Goal: Use online tool/utility: Utilize a website feature to perform a specific function

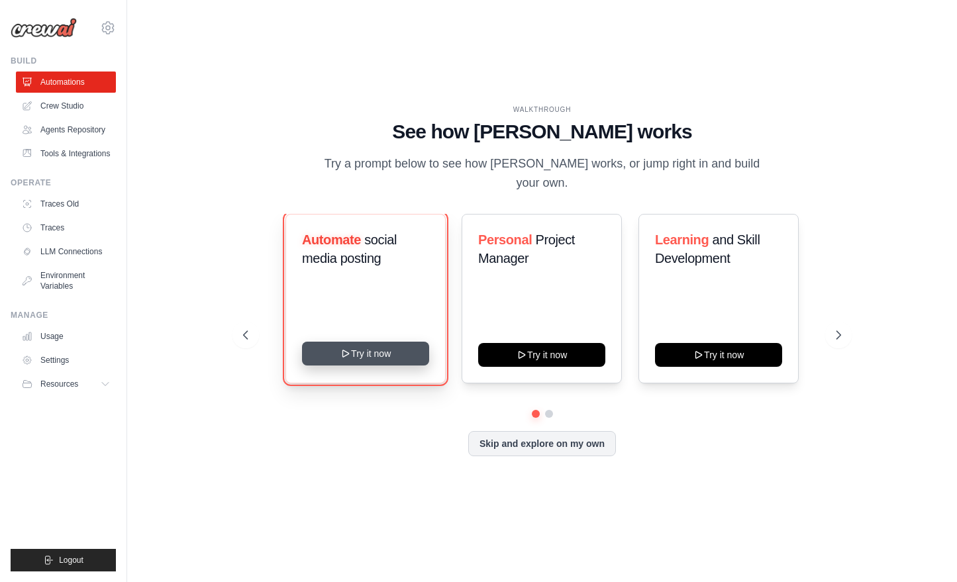
click at [371, 347] on button "Try it now" at bounding box center [365, 354] width 127 height 24
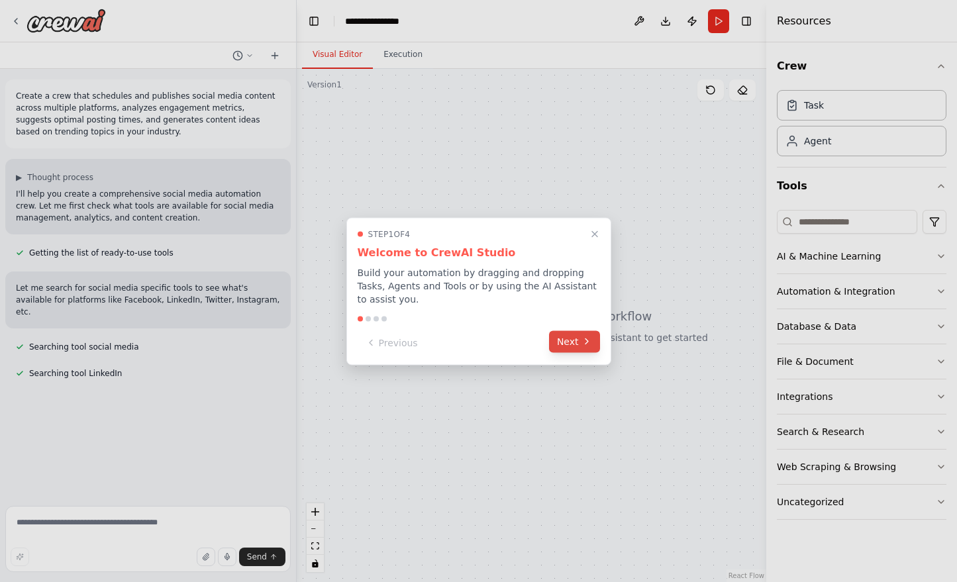
click at [561, 336] on button "Next" at bounding box center [574, 341] width 51 height 22
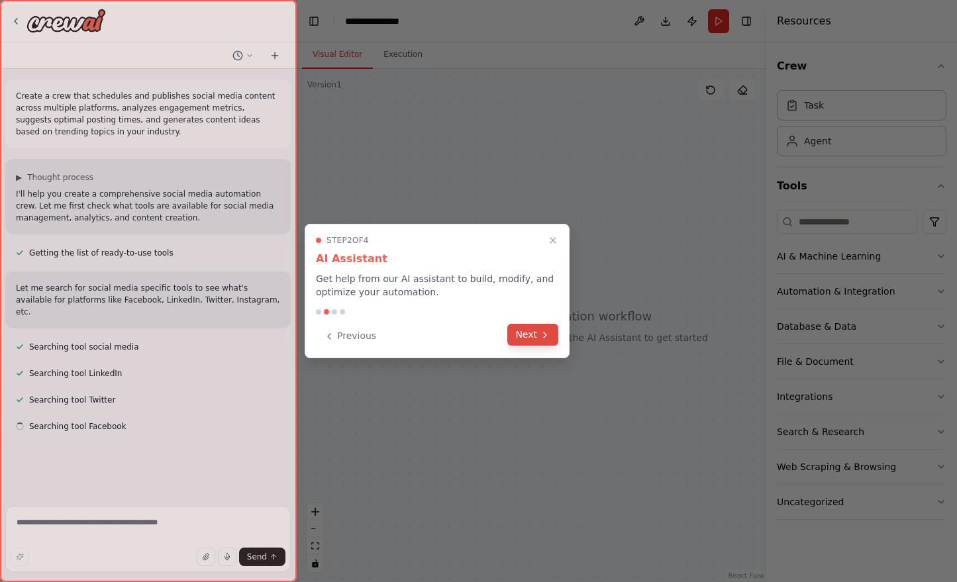
click at [540, 336] on icon at bounding box center [545, 335] width 11 height 11
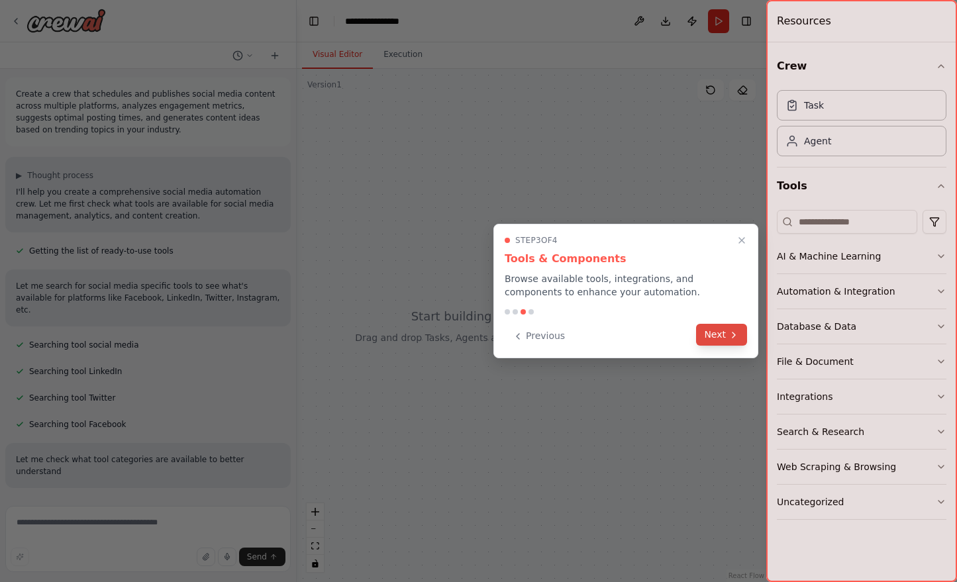
scroll to position [14, 0]
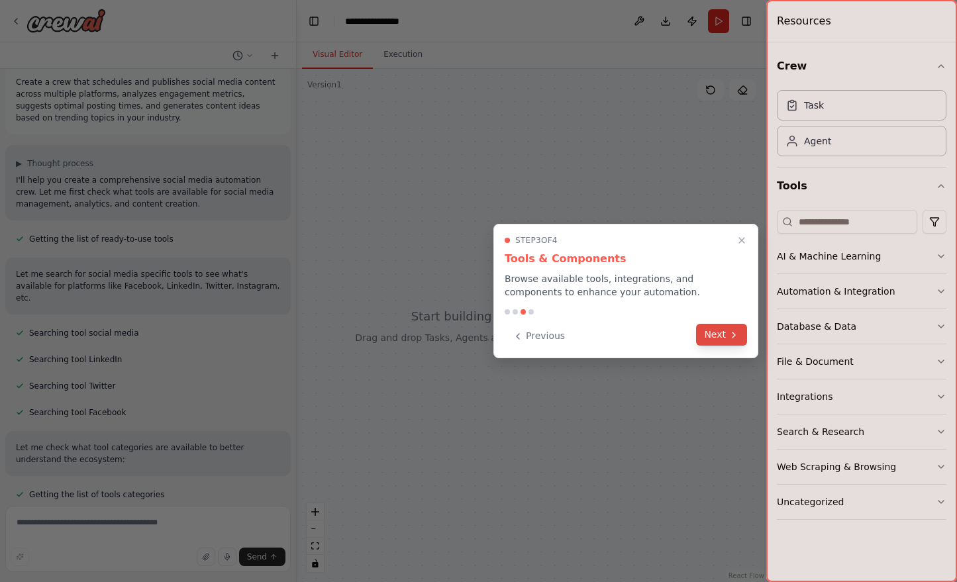
click at [730, 334] on icon at bounding box center [733, 335] width 11 height 11
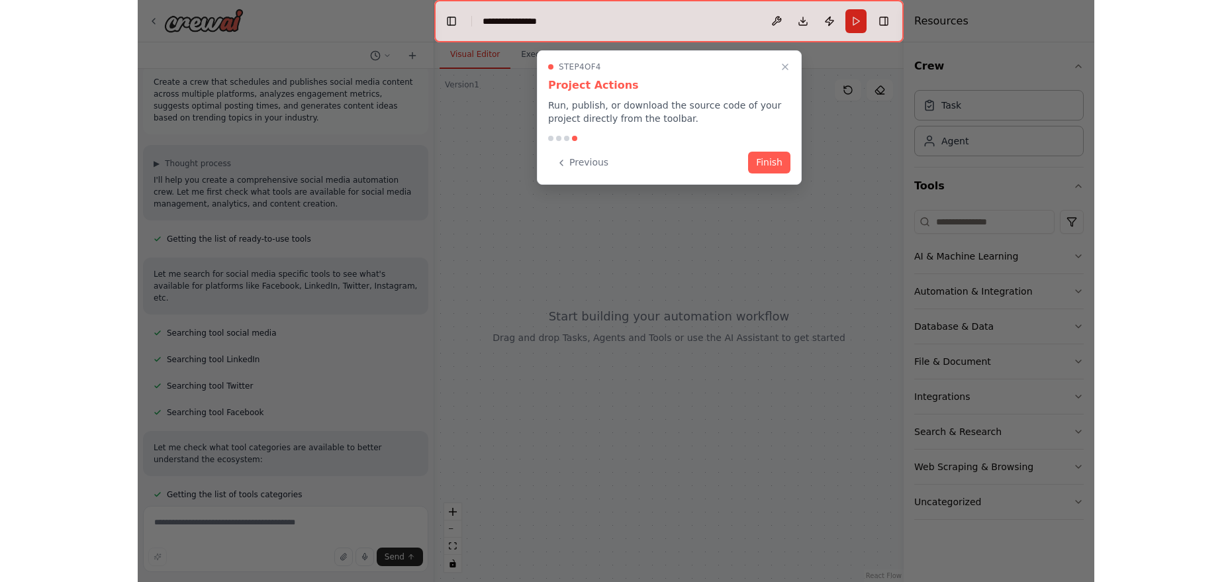
scroll to position [40, 0]
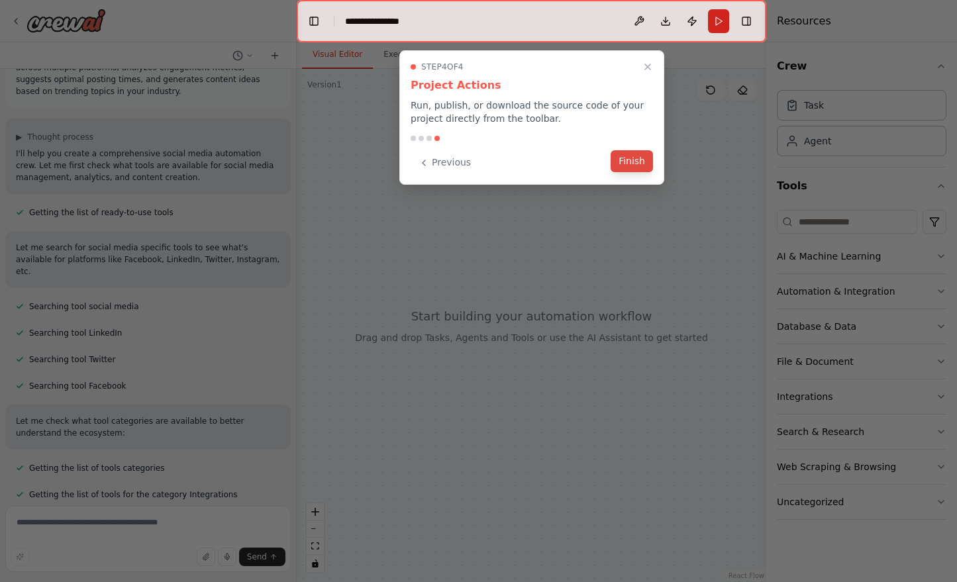
click at [628, 165] on button "Finish" at bounding box center [631, 161] width 42 height 22
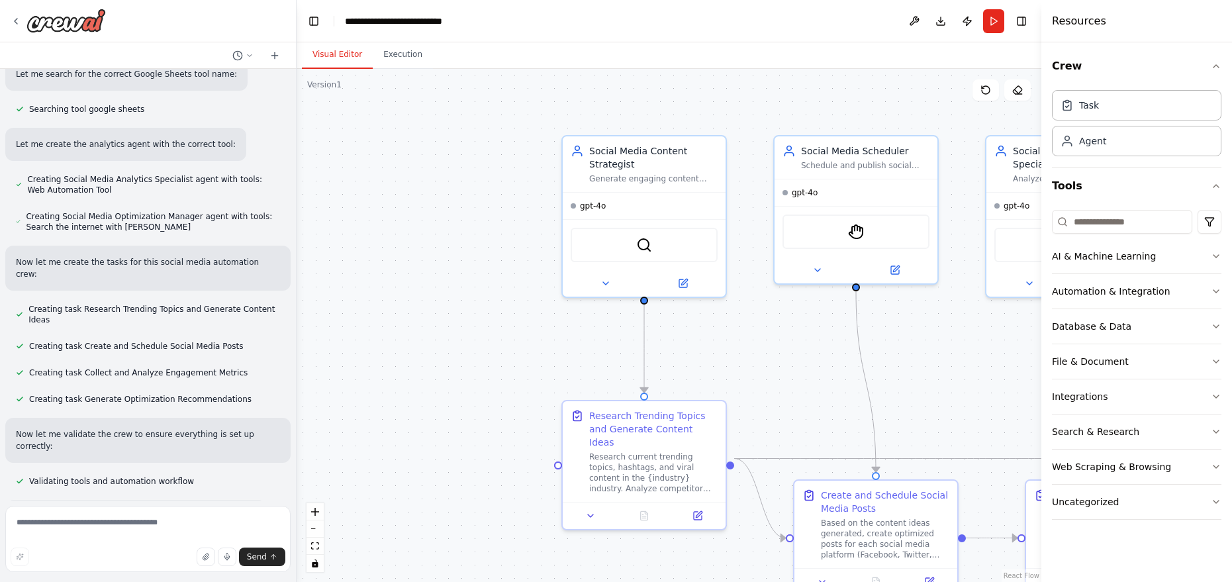
scroll to position [916, 0]
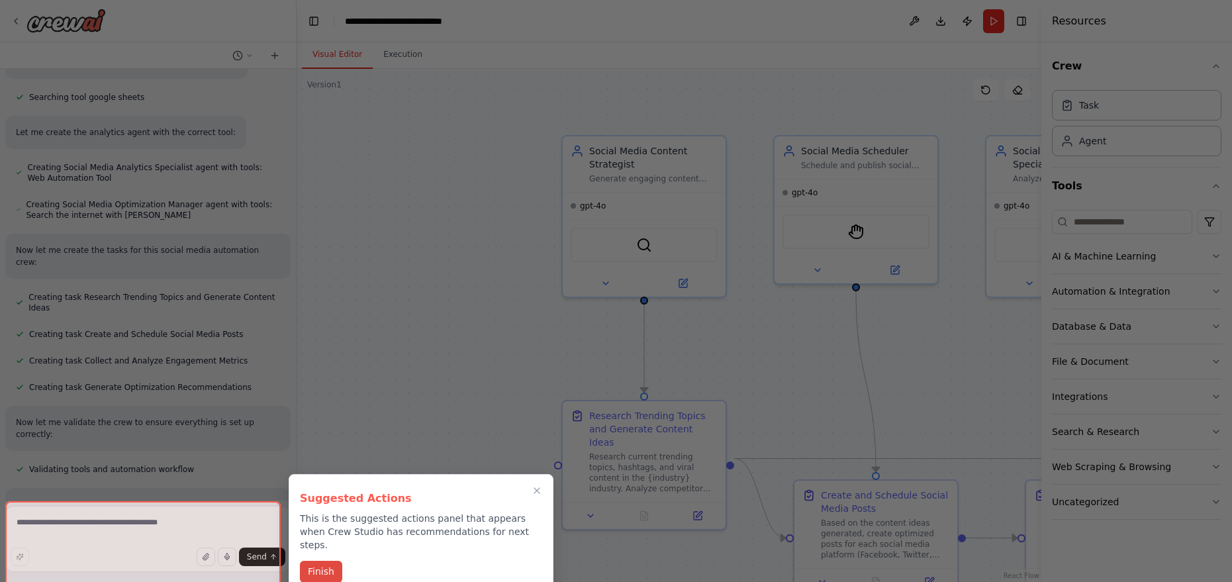
click at [318, 561] on button "Finish" at bounding box center [321, 572] width 42 height 22
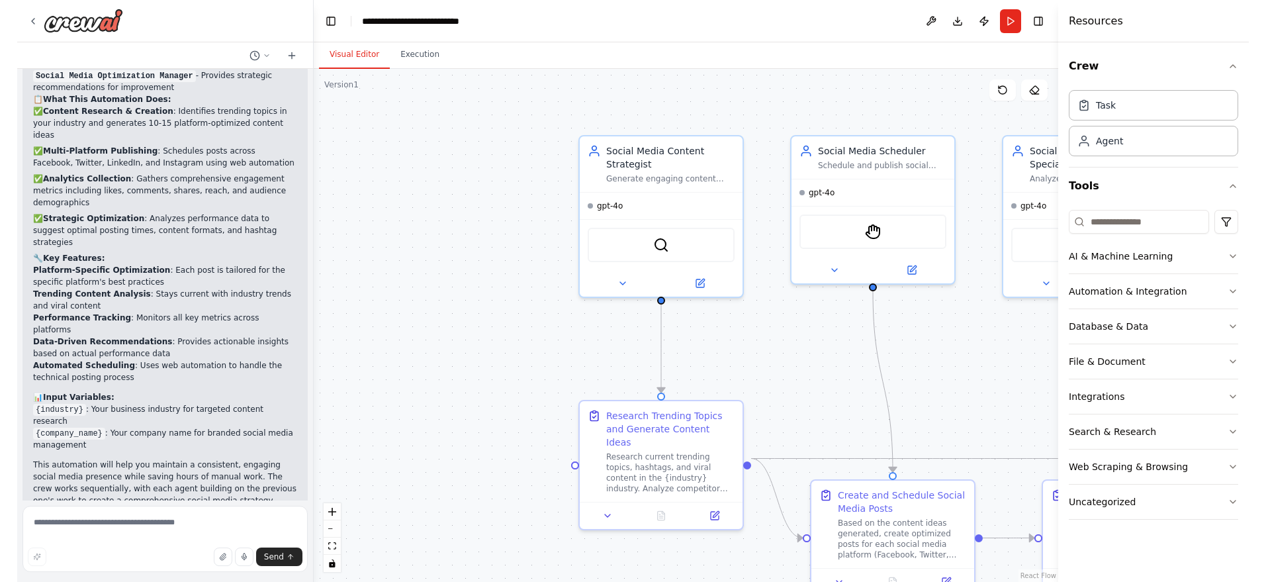
scroll to position [1583, 0]
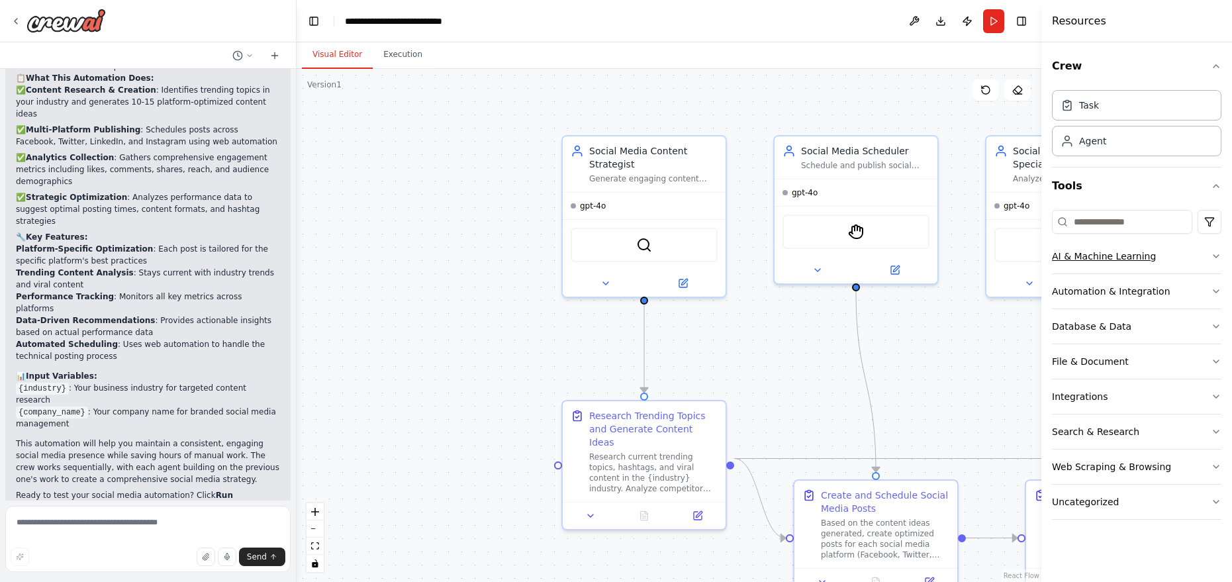
click at [956, 258] on icon "button" at bounding box center [1216, 256] width 11 height 11
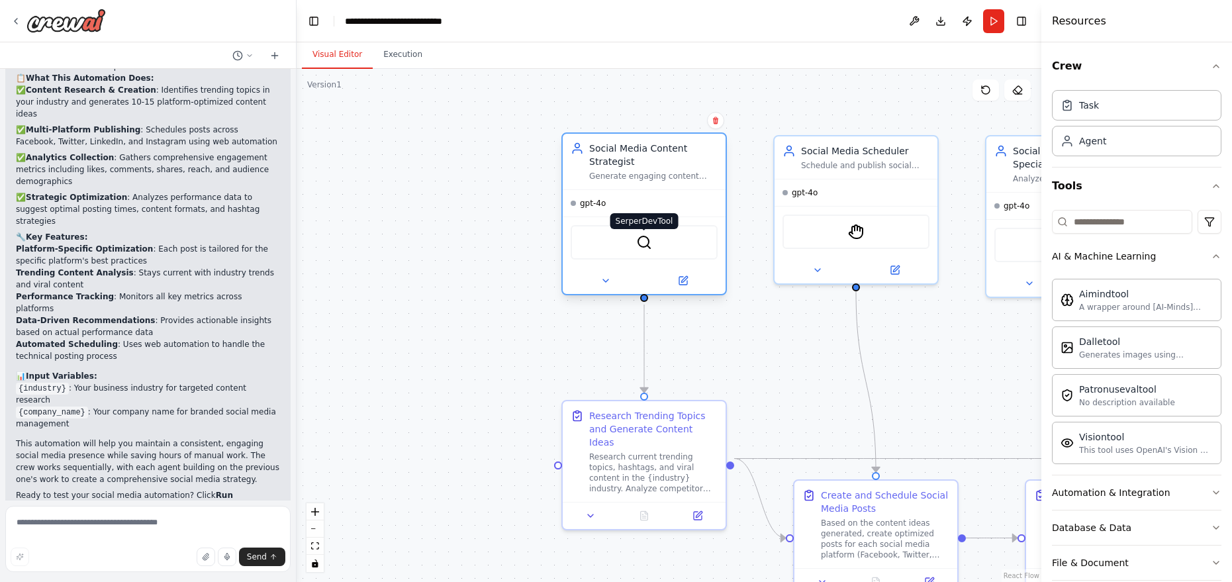
click at [636, 240] on img at bounding box center [644, 242] width 16 height 16
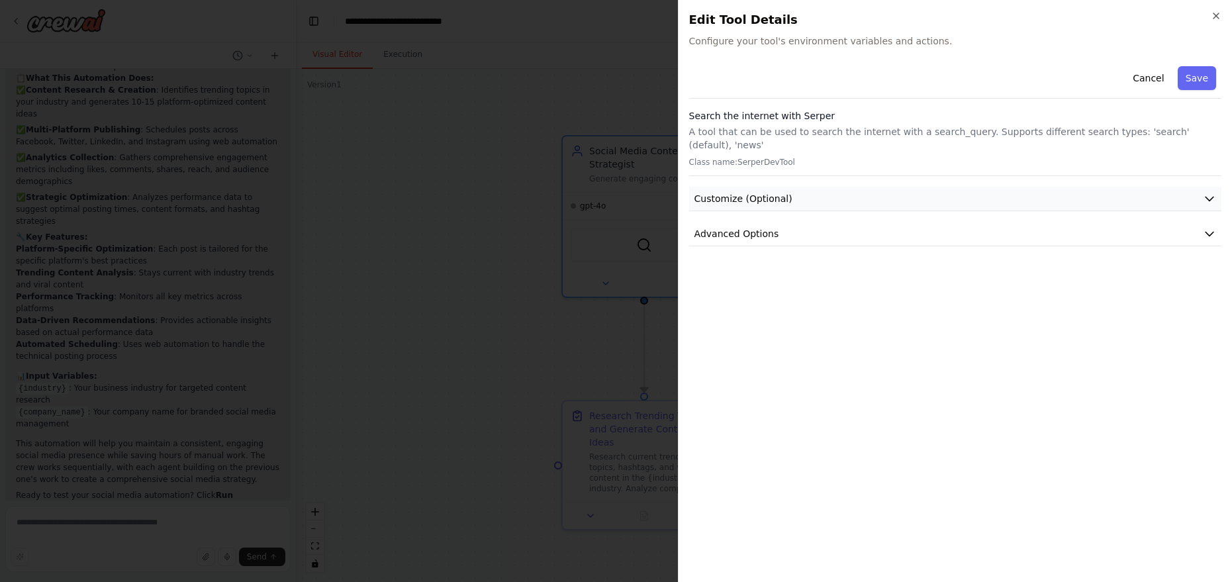
click at [956, 192] on icon "button" at bounding box center [1209, 198] width 13 height 13
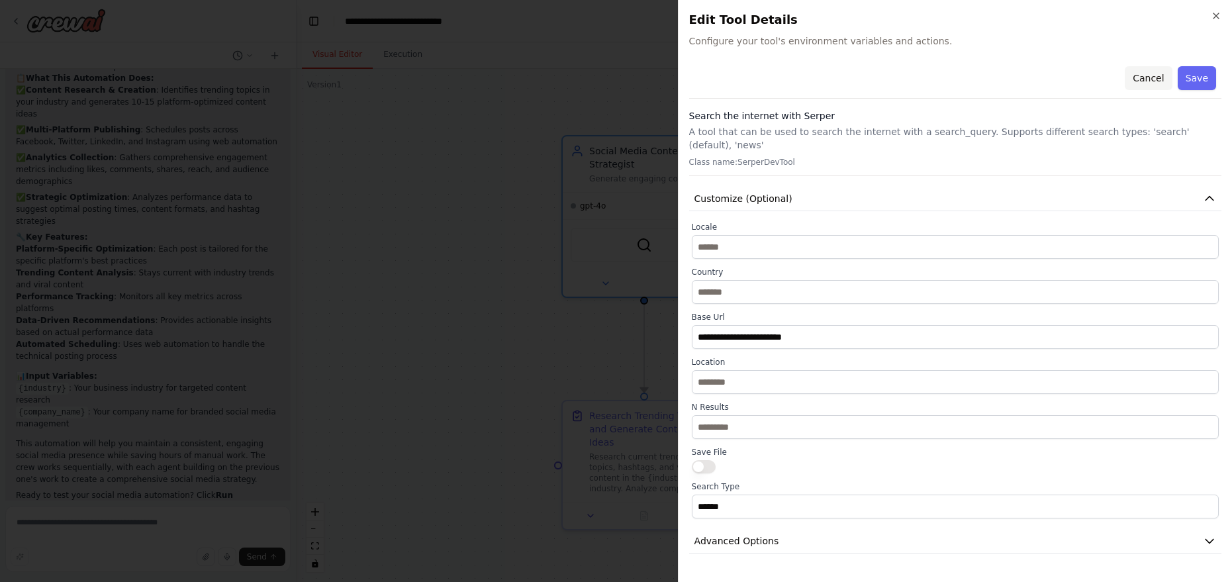
click at [956, 76] on button "Cancel" at bounding box center [1148, 78] width 47 height 24
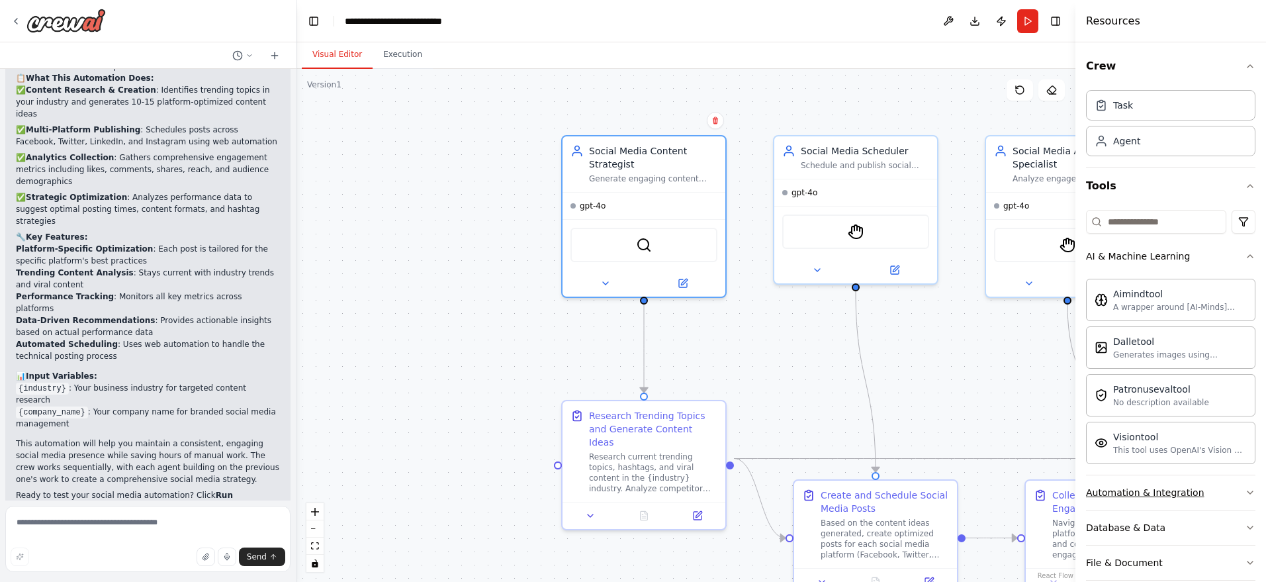
click at [956, 497] on div "Automation & Integration" at bounding box center [1145, 492] width 118 height 13
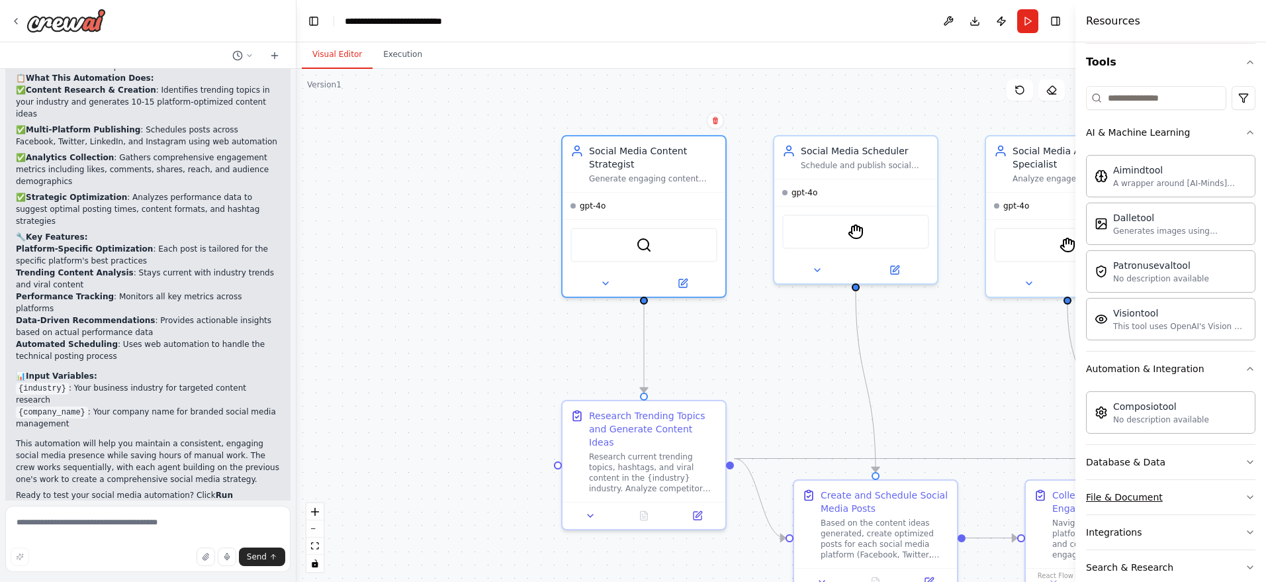
scroll to position [132, 0]
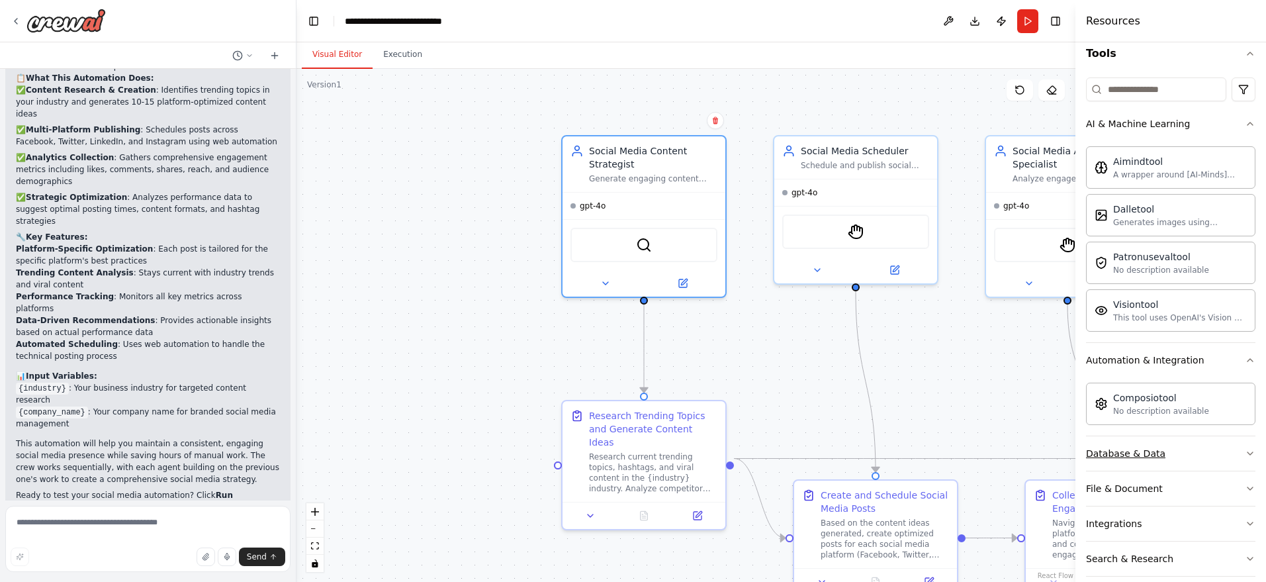
click at [956, 453] on button "Database & Data" at bounding box center [1170, 453] width 169 height 34
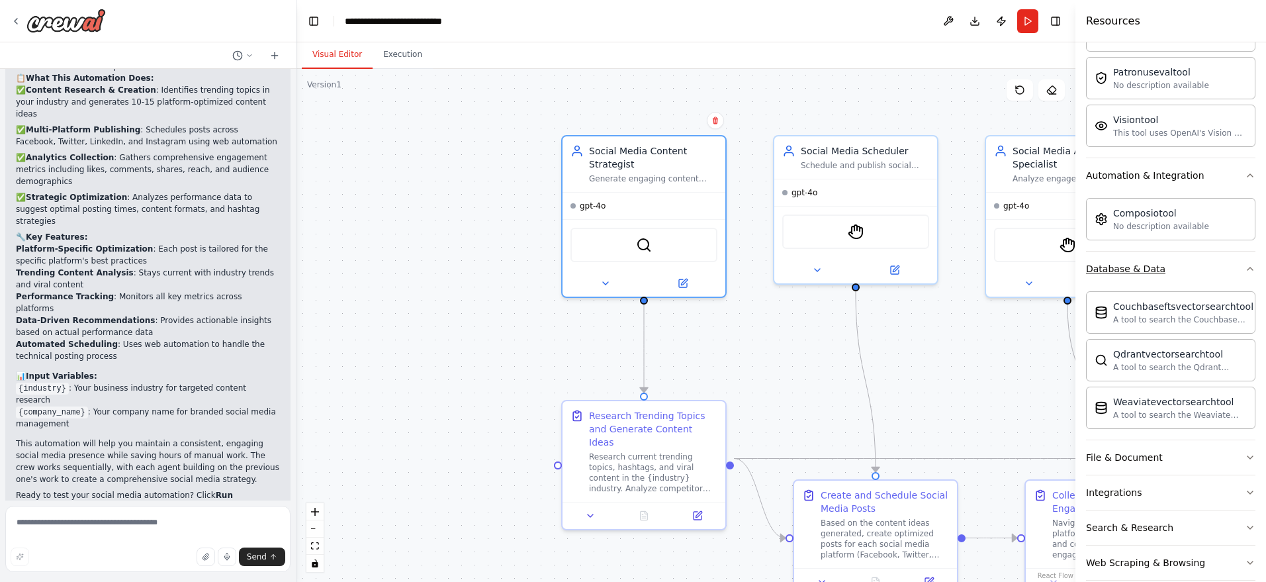
scroll to position [331, 0]
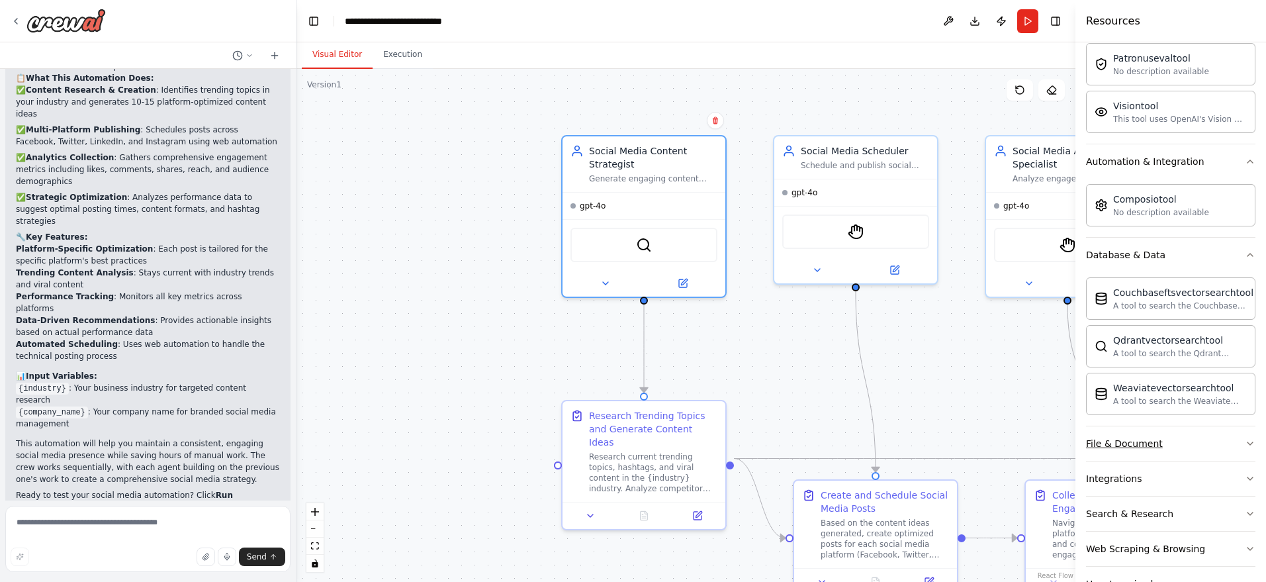
click at [956, 447] on button "File & Document" at bounding box center [1170, 443] width 169 height 34
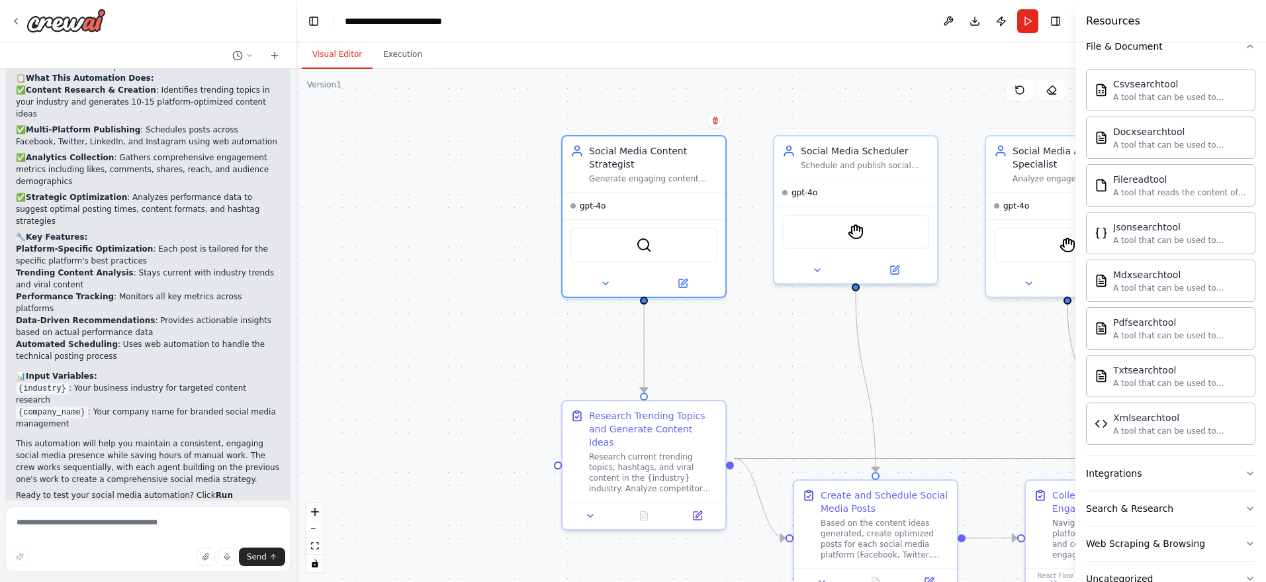
scroll to position [764, 0]
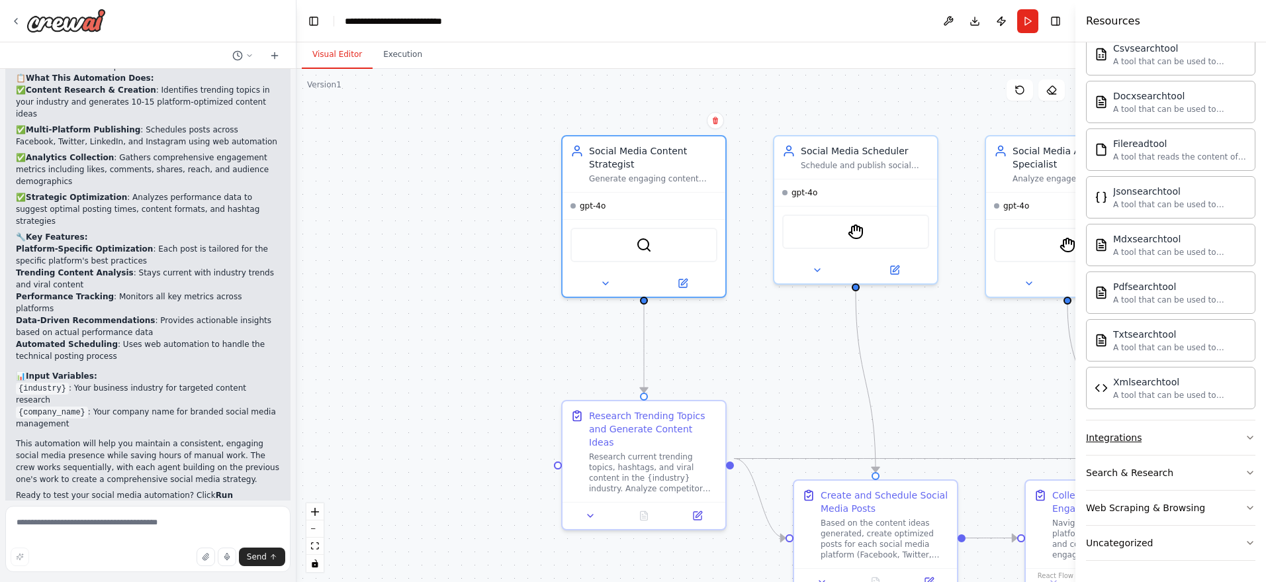
click at [956, 437] on button "Integrations" at bounding box center [1170, 437] width 169 height 34
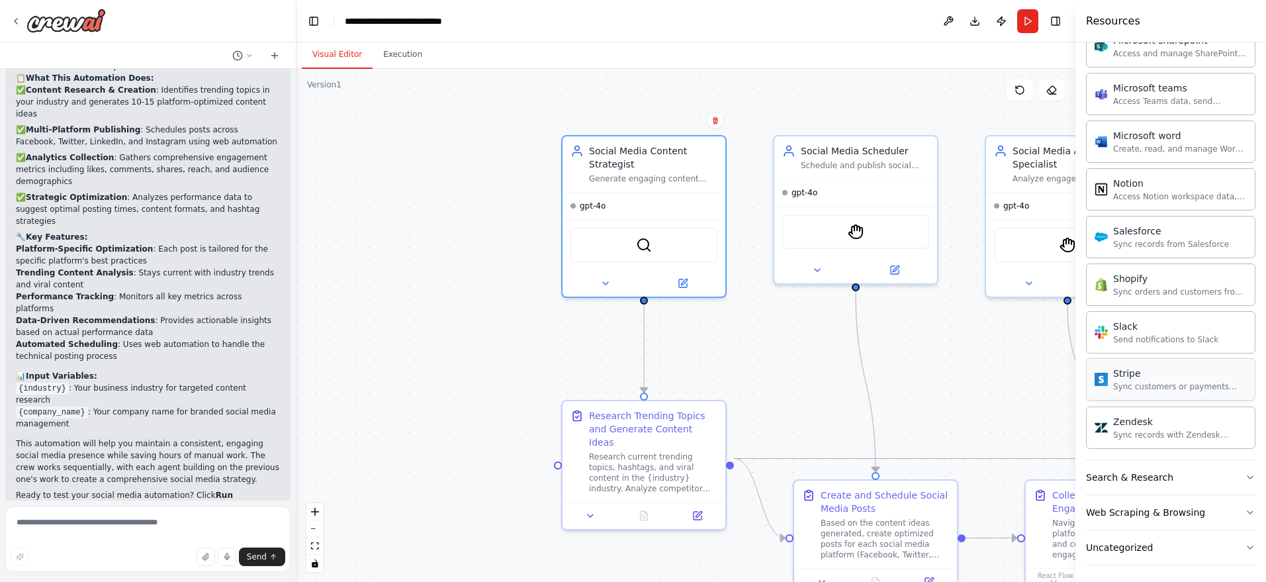
scroll to position [2061, 0]
click at [956, 474] on div "Search & Research" at bounding box center [1129, 472] width 87 height 13
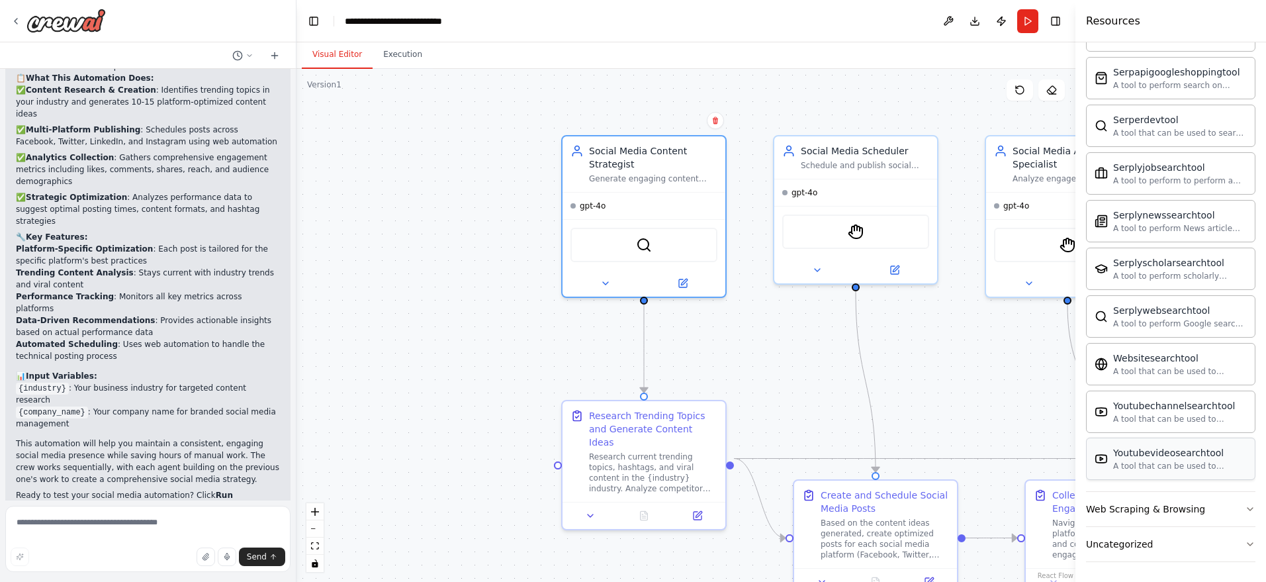
scroll to position [2739, 0]
click at [956, 512] on div "Web Scraping & Browsing" at bounding box center [1145, 507] width 119 height 13
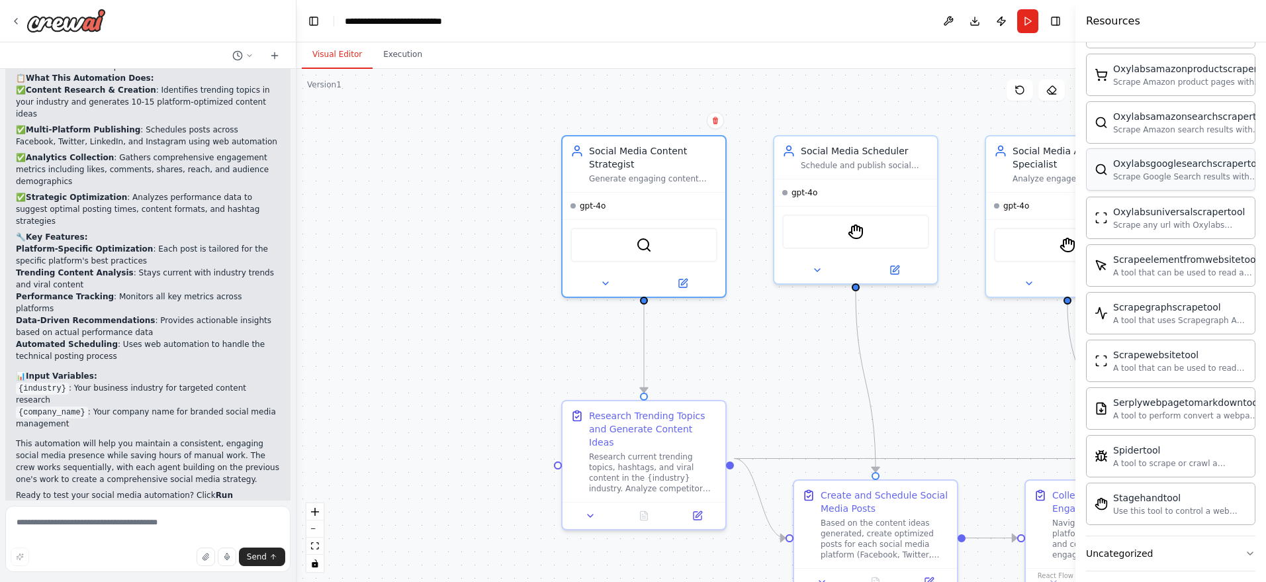
scroll to position [3465, 0]
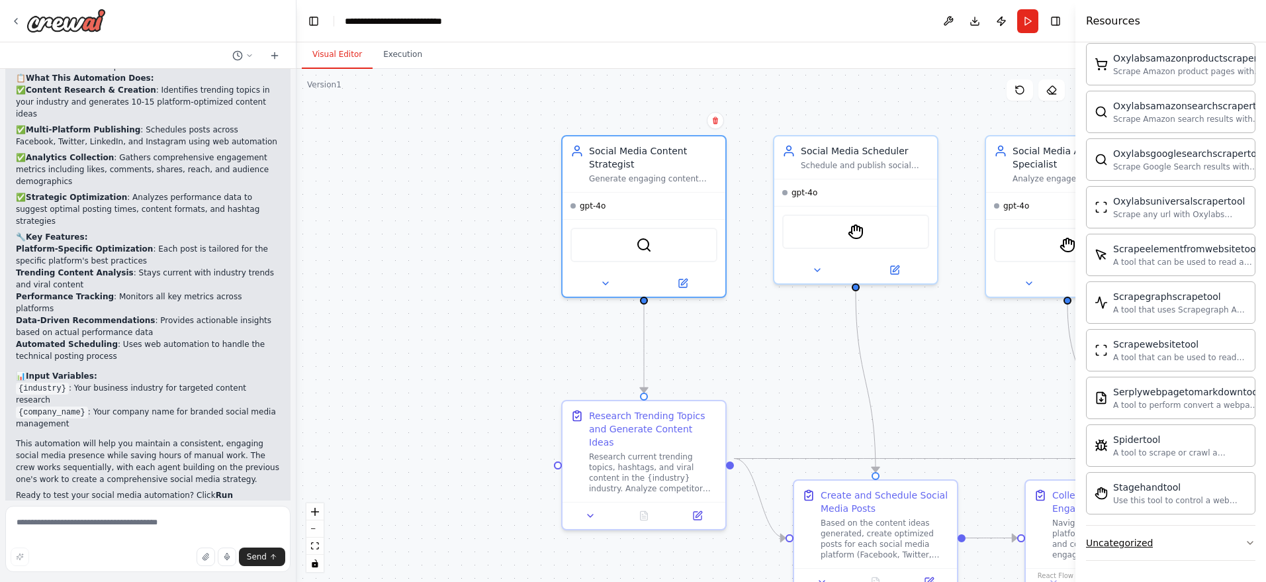
click at [956, 548] on button "Uncategorized" at bounding box center [1170, 543] width 169 height 34
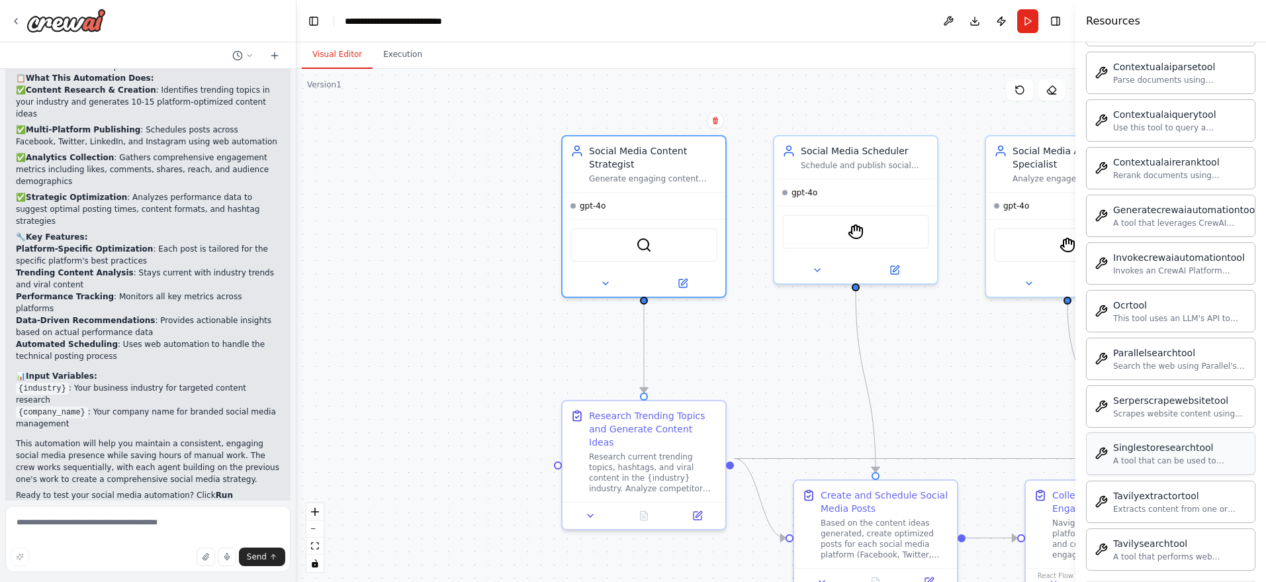
scroll to position [4238, 0]
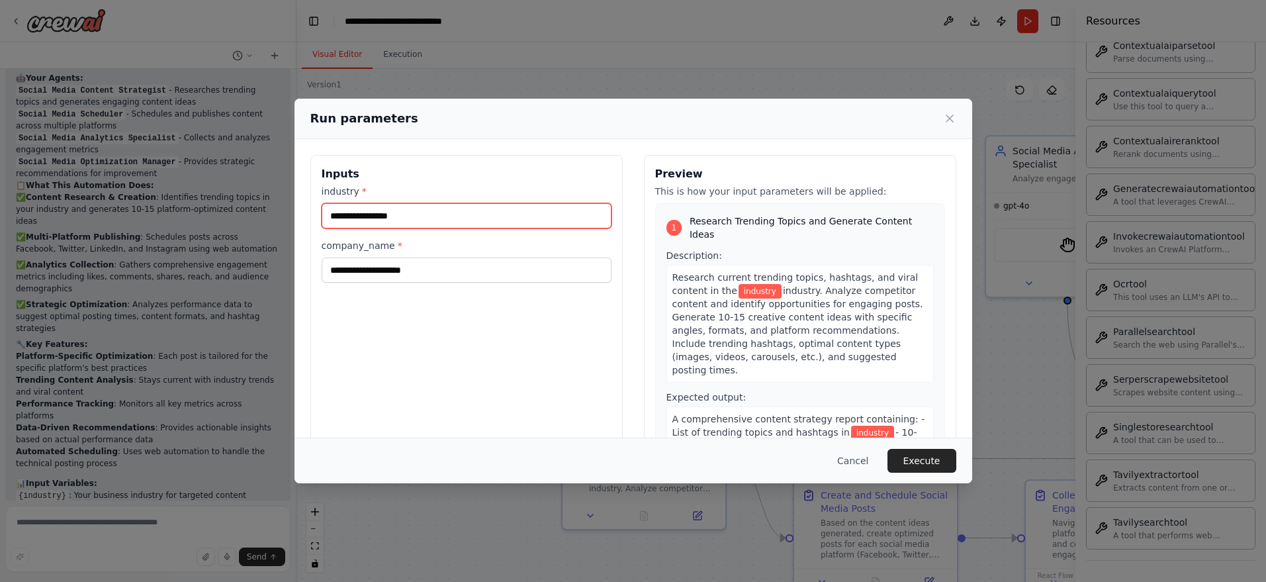
click at [350, 216] on input "industry *" at bounding box center [467, 215] width 290 height 25
click at [415, 216] on input "industry *" at bounding box center [467, 215] width 290 height 25
type input "*******"
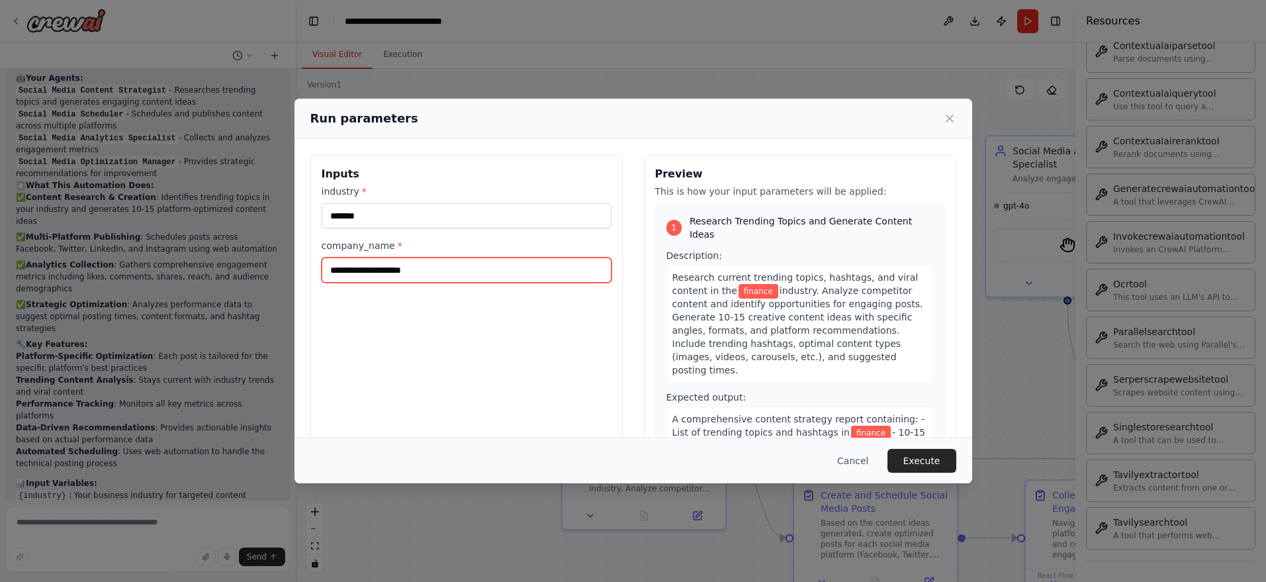
click at [390, 275] on input "company_name *" at bounding box center [467, 270] width 290 height 25
type input "******"
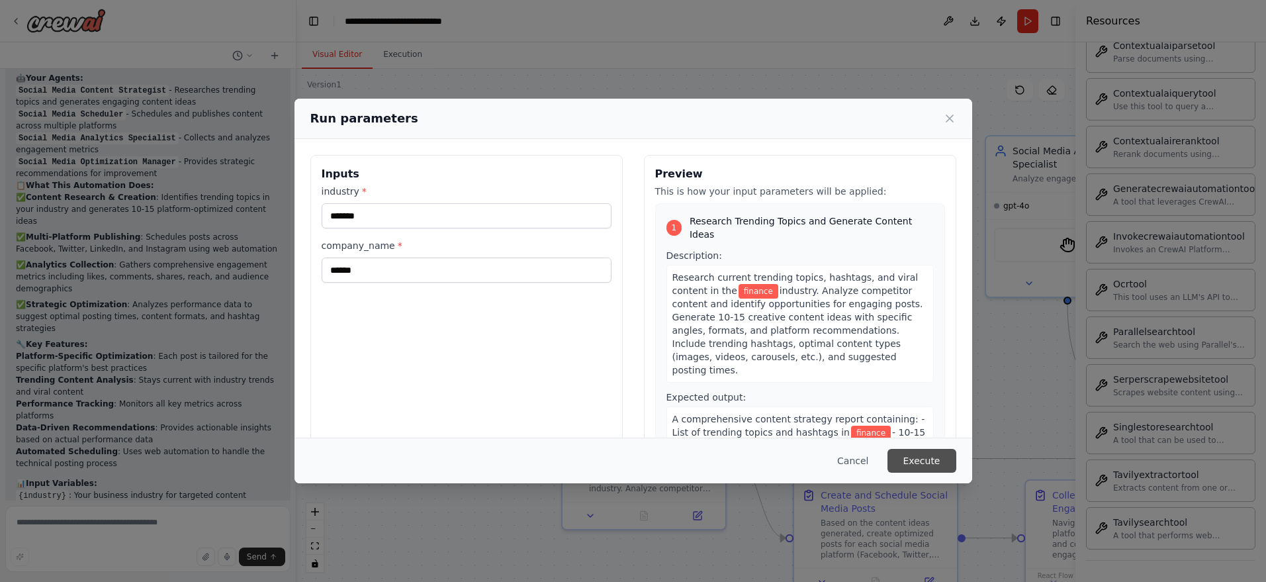
click at [915, 459] on button "Execute" at bounding box center [922, 461] width 69 height 24
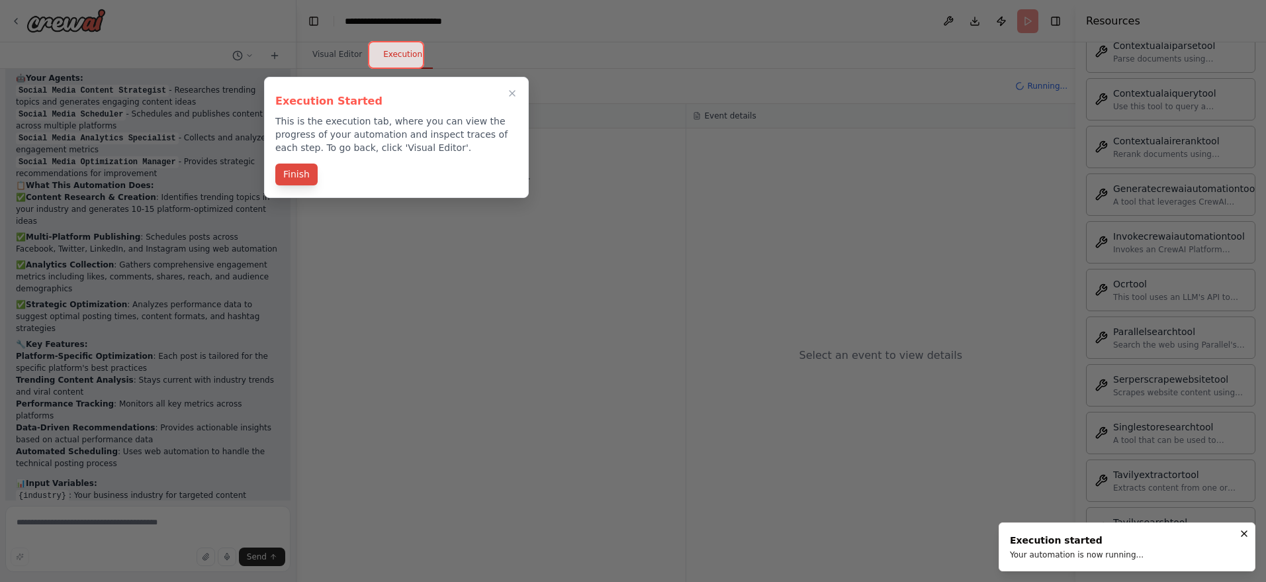
click at [297, 177] on button "Finish" at bounding box center [296, 175] width 42 height 22
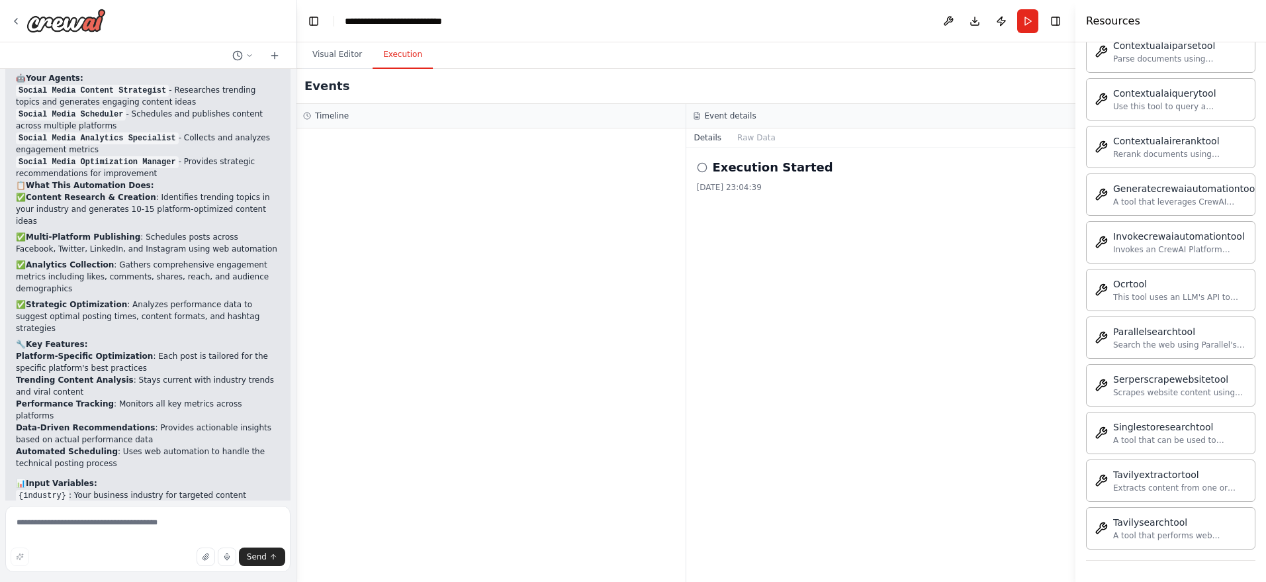
scroll to position [1583, 0]
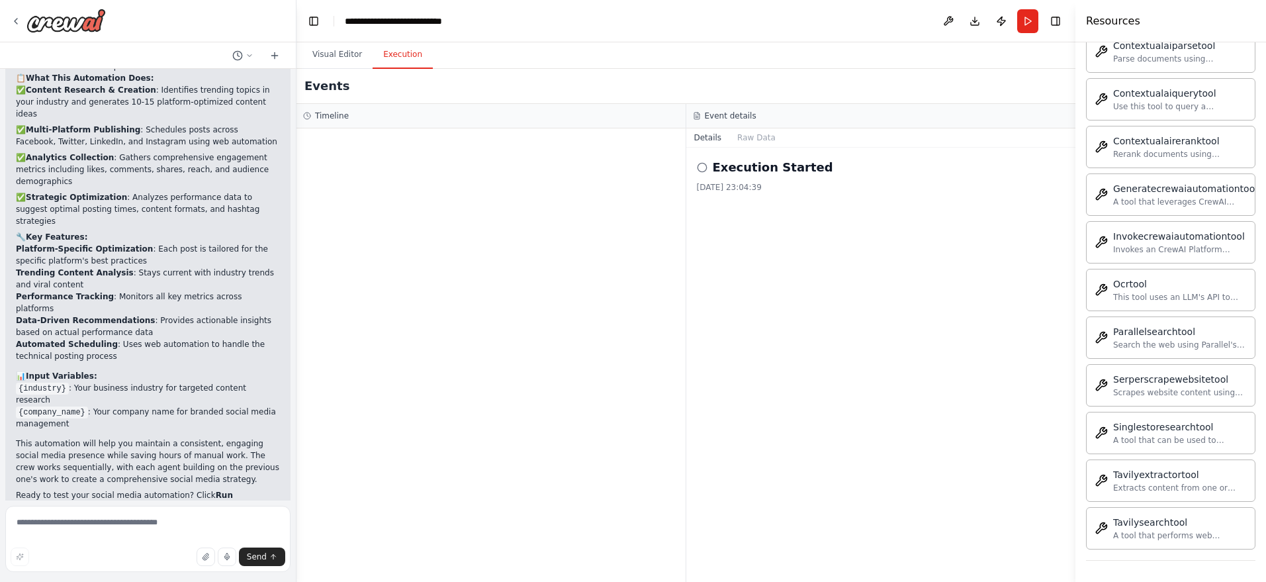
click at [704, 138] on button "Details" at bounding box center [708, 137] width 44 height 19
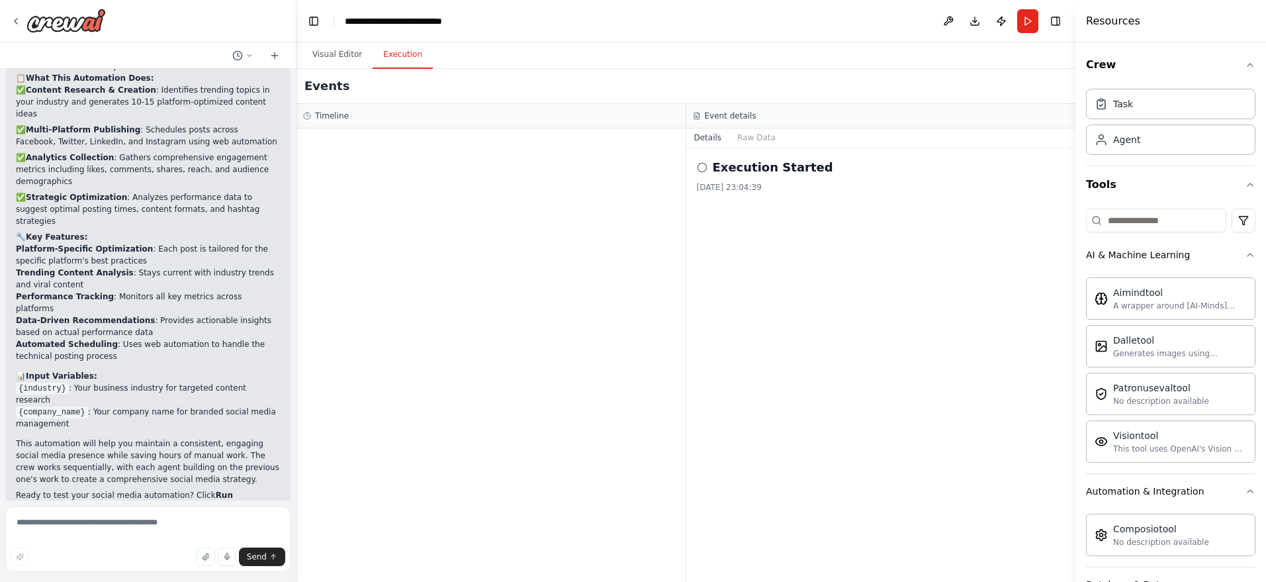
scroll to position [0, 0]
click at [956, 113] on div "Task" at bounding box center [1170, 104] width 169 height 30
click at [334, 53] on button "Visual Editor" at bounding box center [337, 55] width 71 height 28
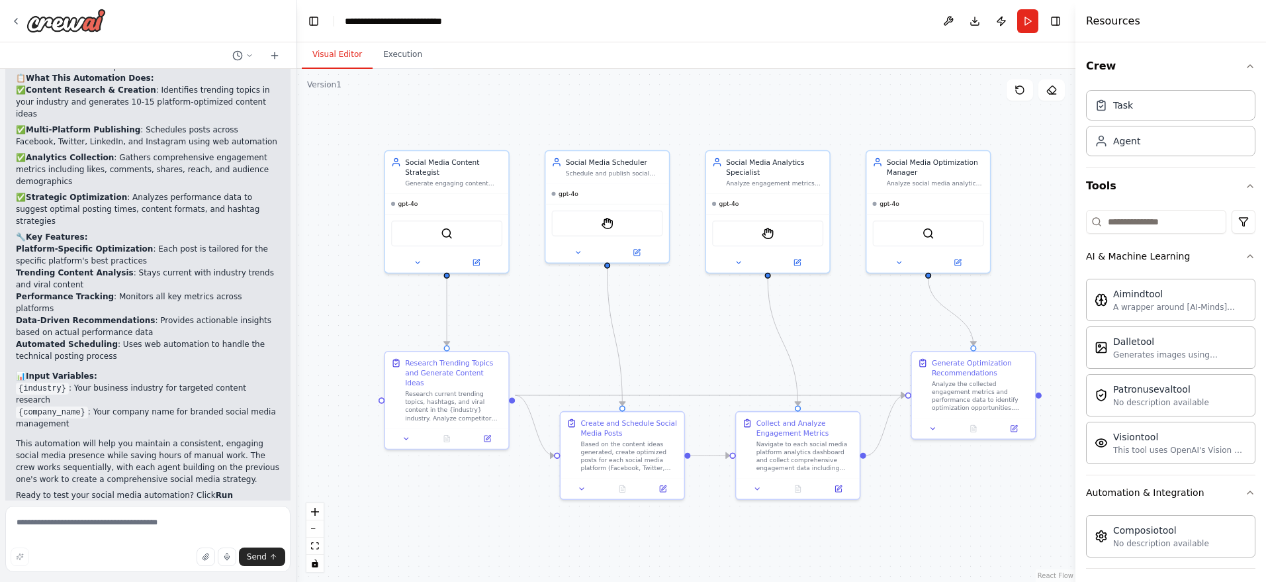
drag, startPoint x: 972, startPoint y: 330, endPoint x: 696, endPoint y: 297, distance: 278.7
click at [696, 297] on div ".deletable-edge-delete-btn { width: 20px; height: 20px; border: 0px solid #ffff…" at bounding box center [686, 325] width 779 height 513
click at [951, 20] on button at bounding box center [948, 21] width 21 height 24
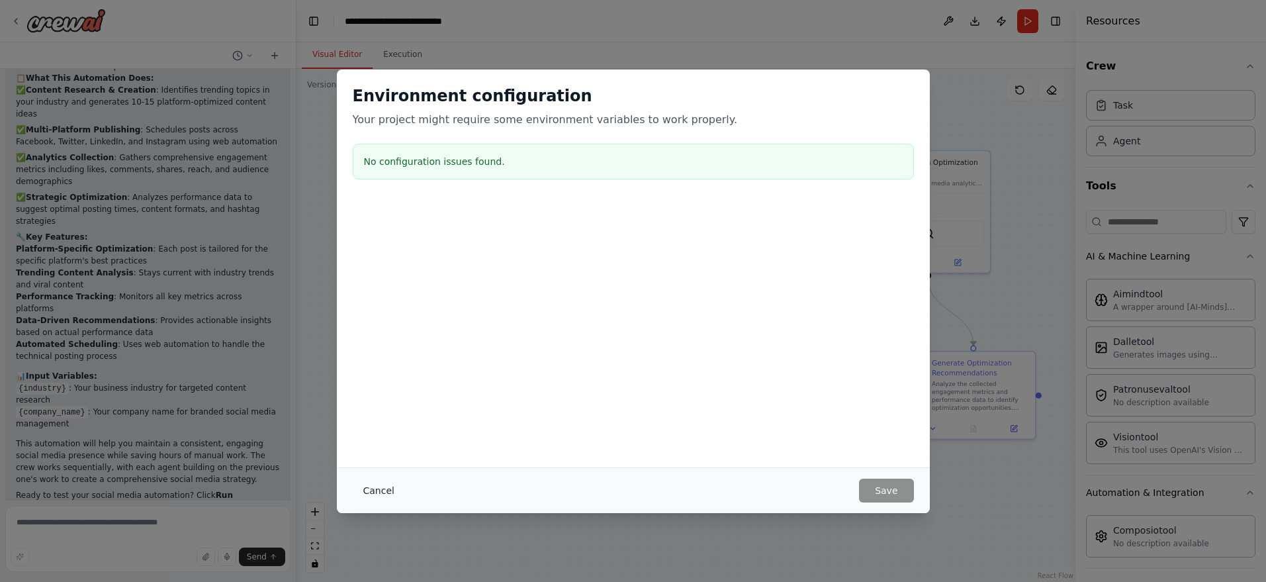
click at [369, 495] on button "Cancel" at bounding box center [379, 491] width 52 height 24
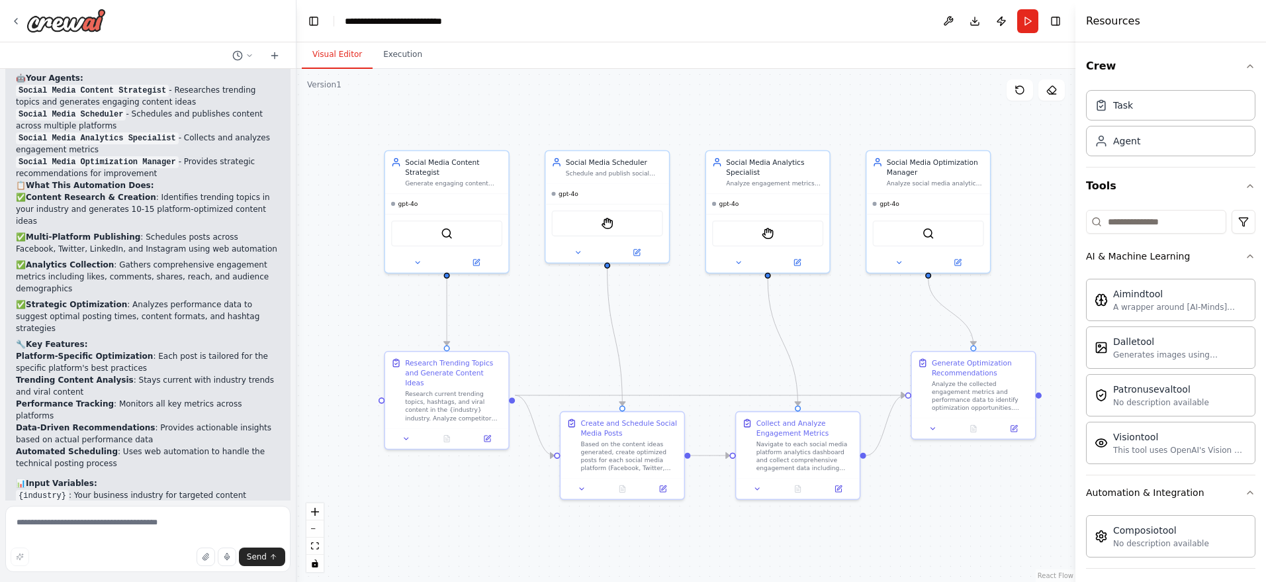
scroll to position [1527, 0]
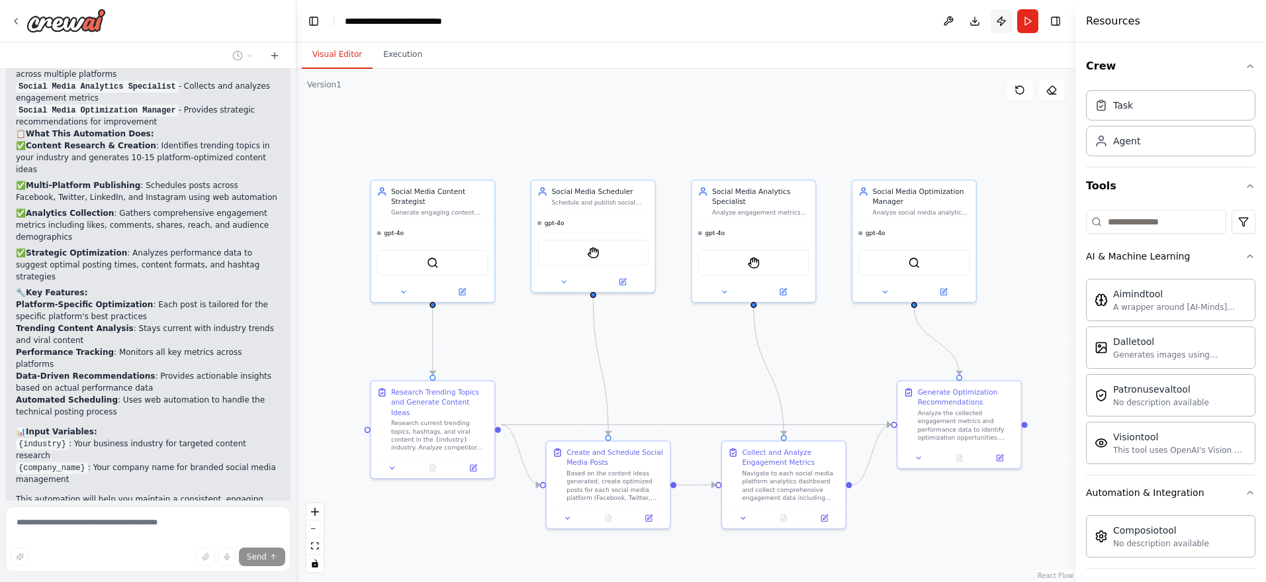
click at [956, 19] on button "Publish" at bounding box center [1001, 21] width 21 height 24
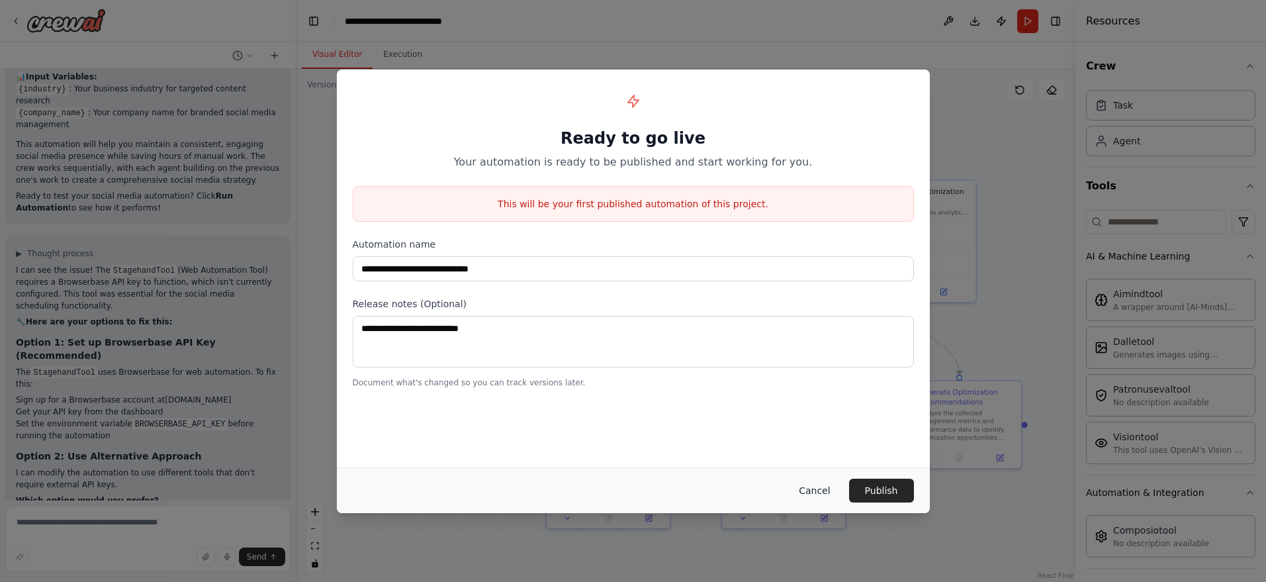
click at [825, 487] on button "Cancel" at bounding box center [814, 491] width 52 height 24
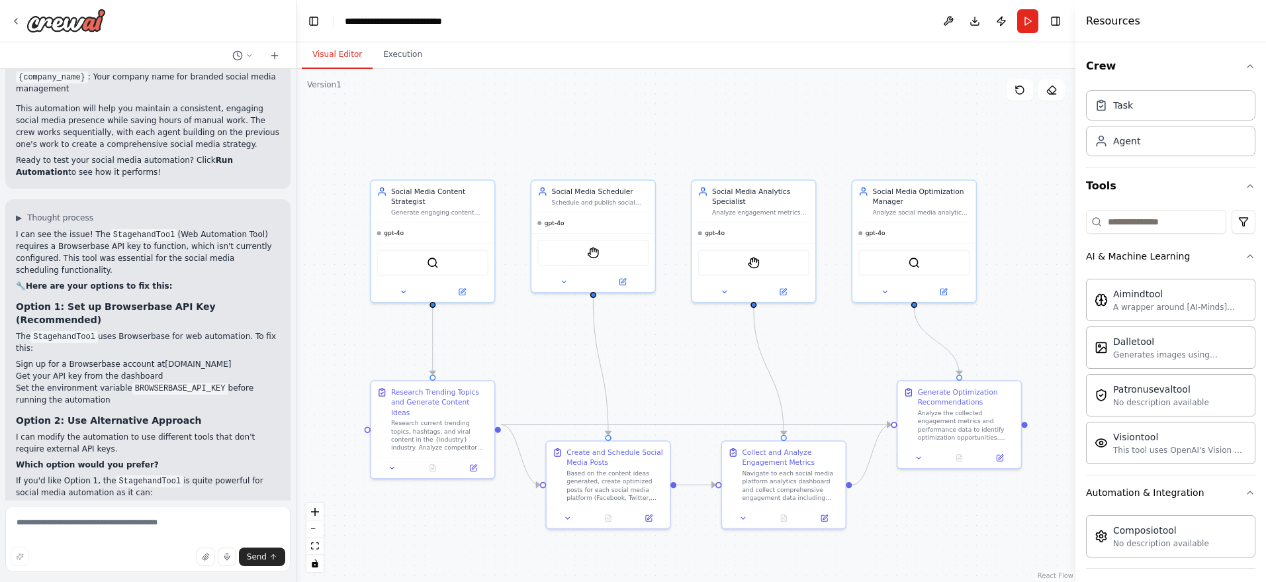
scroll to position [1942, 0]
